Goal: Transaction & Acquisition: Purchase product/service

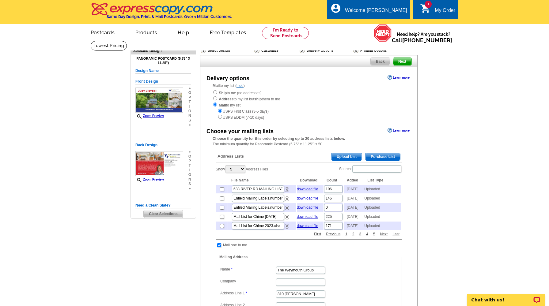
click at [355, 153] on span "Upload List" at bounding box center [347, 156] width 30 height 7
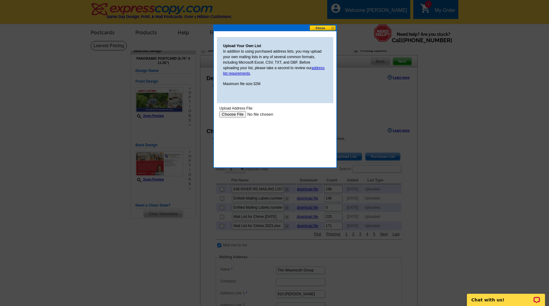
click at [234, 116] on input "file" at bounding box center [258, 114] width 78 height 6
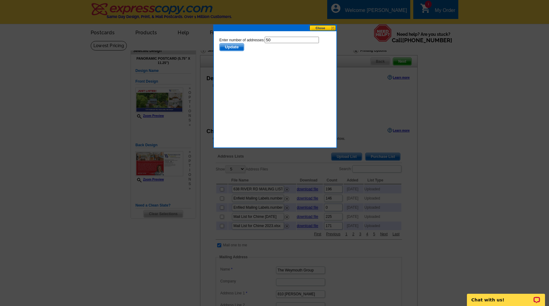
click at [240, 48] on span "Update" at bounding box center [232, 47] width 24 height 7
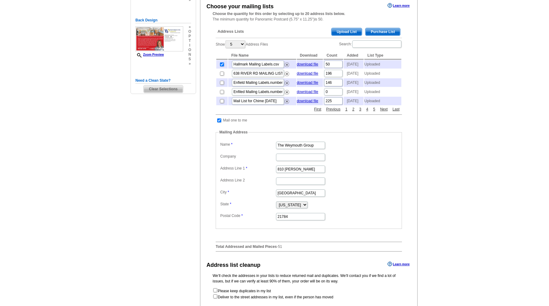
scroll to position [223, 0]
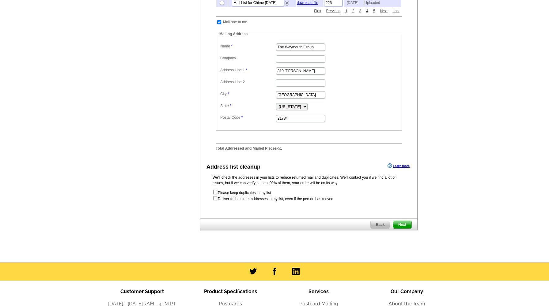
click at [398, 229] on span "Next" at bounding box center [402, 224] width 18 height 7
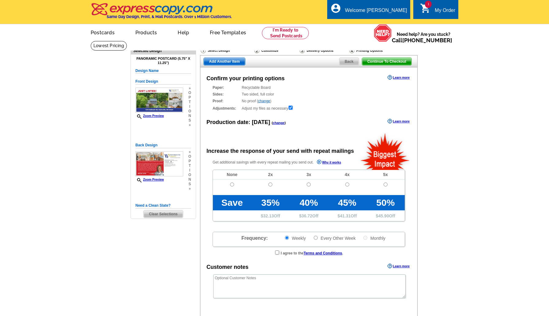
radio input "false"
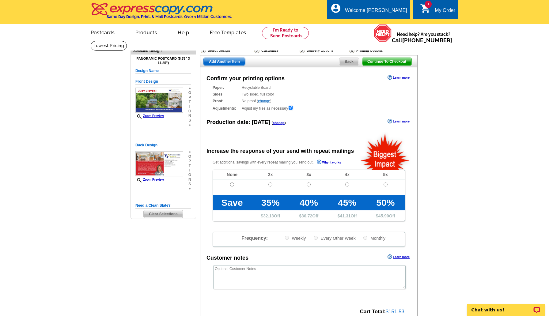
click at [230, 183] on input "radio" at bounding box center [232, 185] width 4 height 4
radio input "true"
click at [158, 116] on link "Zoom Preview" at bounding box center [149, 115] width 28 height 3
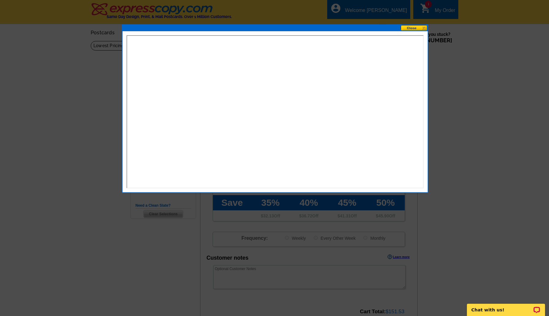
click at [416, 30] on button at bounding box center [414, 28] width 27 height 6
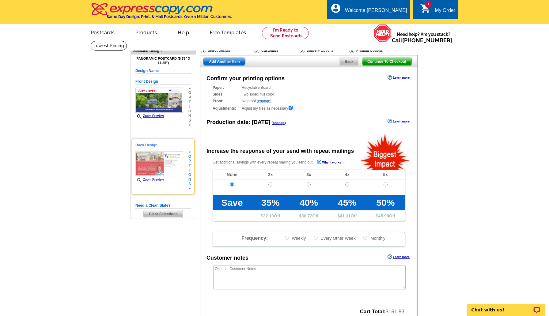
click at [157, 177] on div "Zoom Preview" at bounding box center [159, 167] width 48 height 32
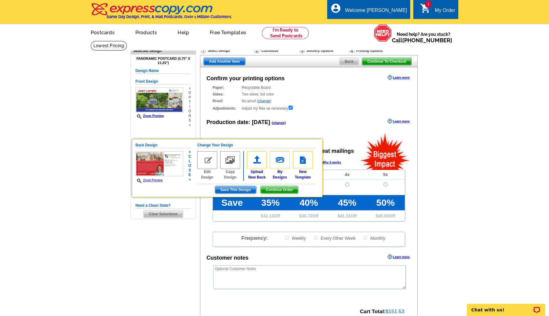
click at [156, 180] on link "Zoom Preview" at bounding box center [148, 180] width 27 height 3
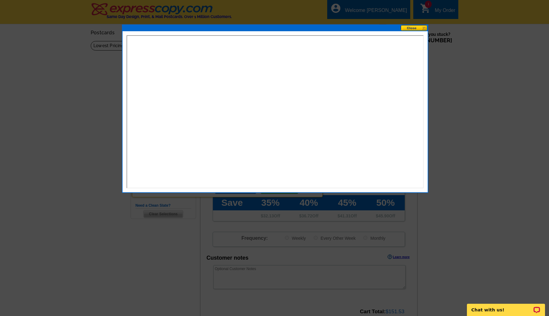
click at [417, 29] on button at bounding box center [414, 28] width 27 height 6
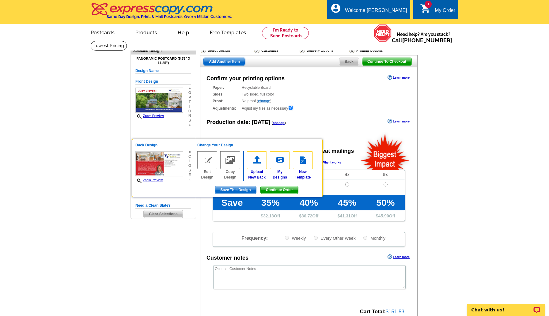
click at [463, 183] on main "Need Help? call 800-260-5887, chat with support, or have our designers make som…" at bounding box center [274, 207] width 549 height 333
click at [337, 127] on div "Confirm your printing options Learn more Paper: Recyclable Board Select a diffe…" at bounding box center [309, 198] width 218 height 262
click at [210, 143] on h5 "Change Your Design" at bounding box center [256, 145] width 119 height 6
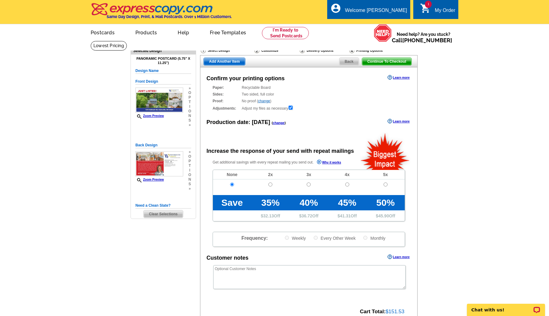
scroll to position [155, 0]
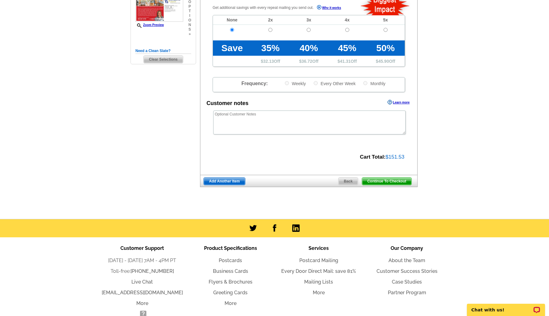
click at [393, 181] on span "Continue To Checkout" at bounding box center [386, 181] width 49 height 7
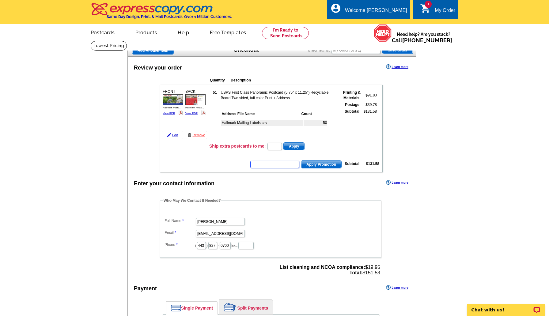
click at [289, 163] on input "text" at bounding box center [274, 164] width 49 height 7
type input "GROW0925"
click at [328, 159] on td "GROW0925 Apply Promotion Subtotal: $131.58" at bounding box center [271, 164] width 221 height 10
click at [325, 166] on span "Apply Promotion" at bounding box center [321, 164] width 40 height 7
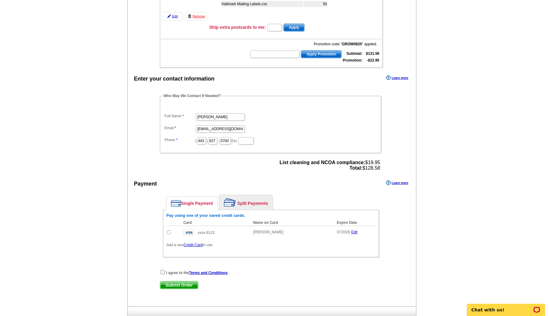
scroll to position [136, 0]
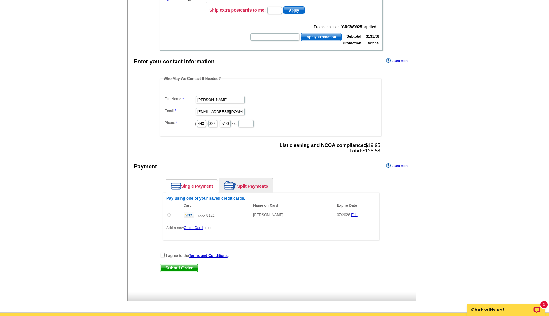
click at [195, 230] on link "Credit Card" at bounding box center [193, 228] width 19 height 4
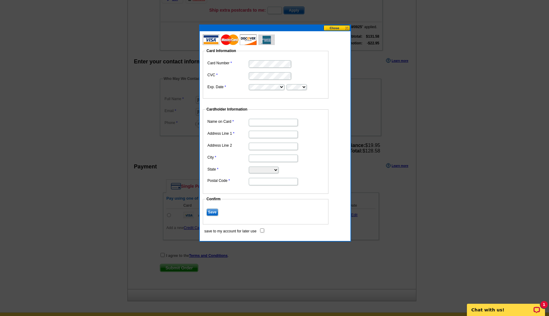
click at [260, 123] on input "Name on Card" at bounding box center [273, 122] width 49 height 7
type input "[PERSON_NAME]"
type input "810 [PERSON_NAME]"
type input "Sykesville"
select select "MD"
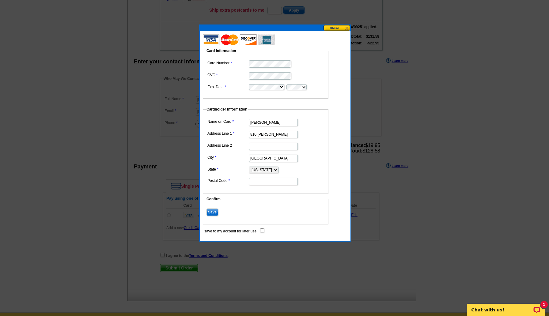
type input "21784"
click at [262, 230] on input "save to my account for later use" at bounding box center [262, 231] width 4 height 4
checkbox input "true"
click at [214, 212] on input "Save" at bounding box center [213, 212] width 12 height 7
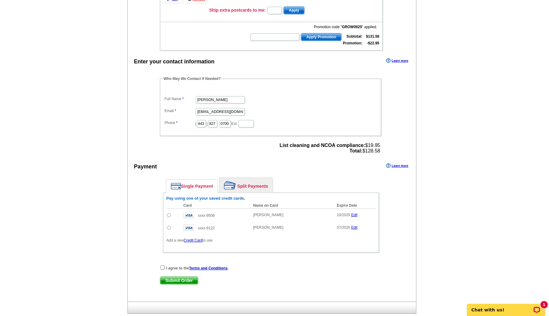
click at [171, 215] on td at bounding box center [173, 215] width 14 height 13
click at [169, 214] on input "radio" at bounding box center [169, 215] width 4 height 4
radio input "true"
click at [163, 268] on input "checkbox" at bounding box center [163, 268] width 4 height 4
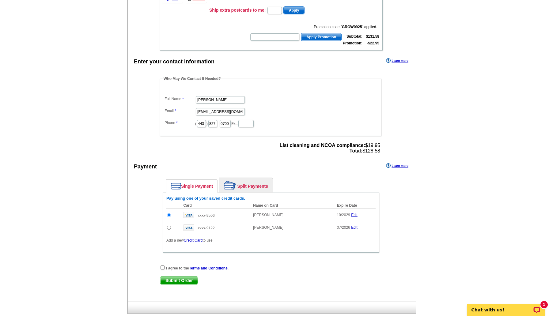
checkbox input "true"
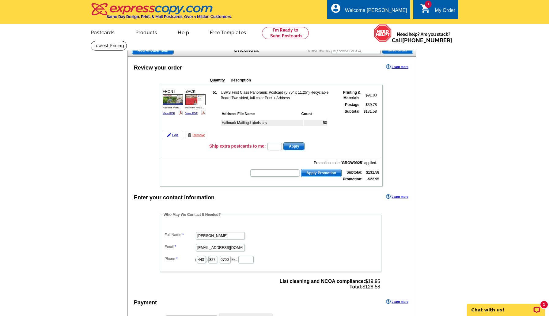
scroll to position [0, 0]
click at [172, 113] on link "View PDF" at bounding box center [169, 113] width 12 height 3
click at [195, 113] on link "View PDF" at bounding box center [191, 113] width 12 height 3
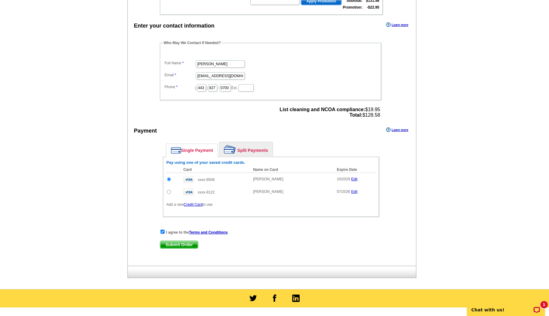
click at [188, 242] on span "Submit Order" at bounding box center [179, 244] width 38 height 7
